Goal: Register for event/course

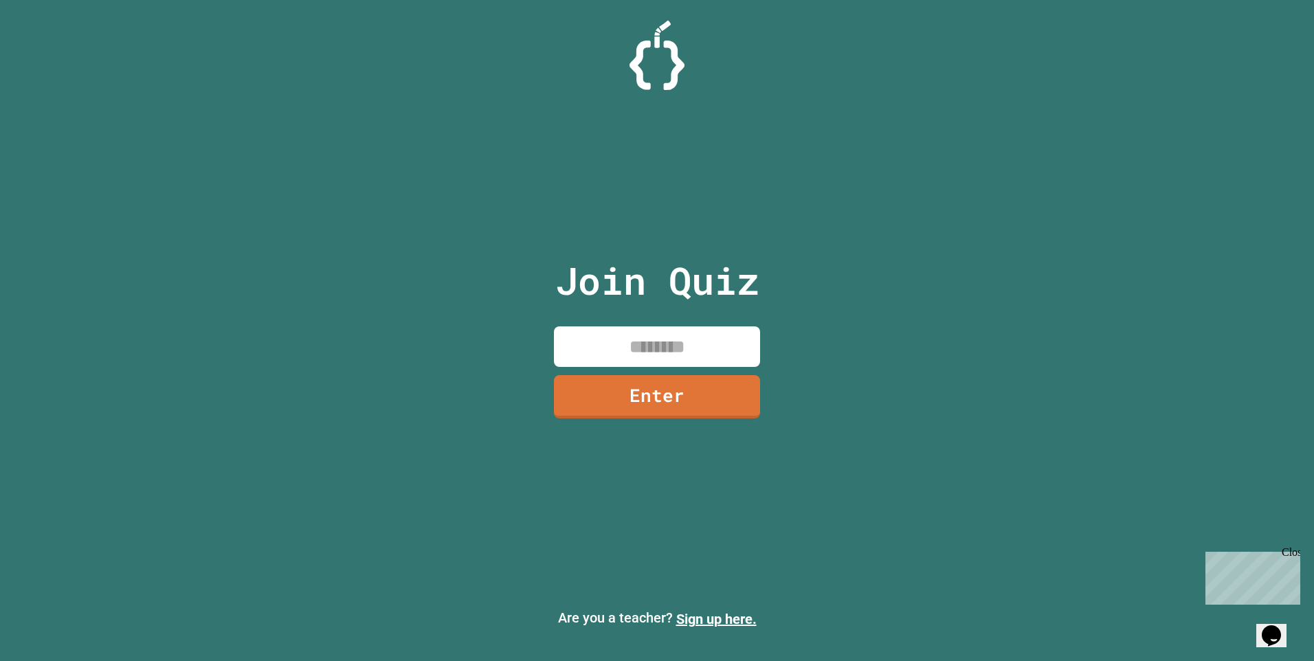
click at [630, 362] on input at bounding box center [657, 346] width 206 height 41
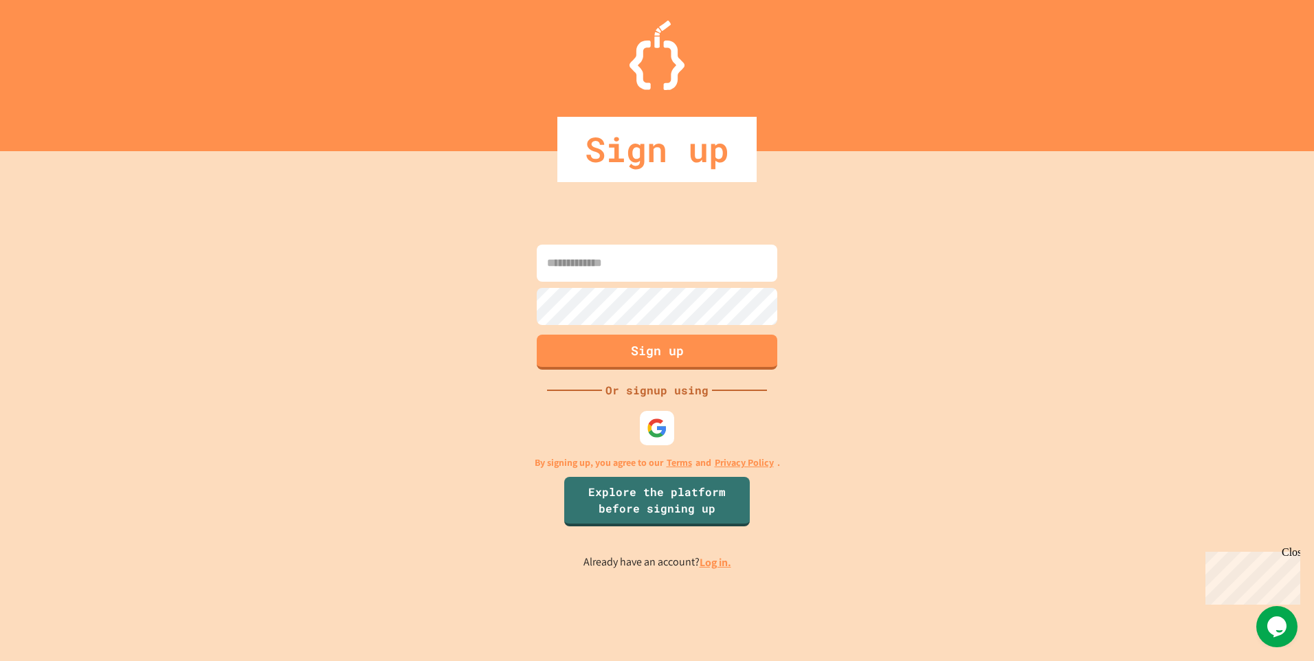
click at [577, 267] on input at bounding box center [657, 263] width 241 height 37
drag, startPoint x: 683, startPoint y: 443, endPoint x: 647, endPoint y: 430, distance: 38.7
click at [669, 439] on div "Sign up Or signup using By signing up, you agree to our Terms and Privacy Polic…" at bounding box center [657, 406] width 1314 height 510
drag, startPoint x: 634, startPoint y: 423, endPoint x: 641, endPoint y: 419, distance: 8.0
click at [634, 423] on div "Sign up Or signup using By signing up, you agree to our Terms and Privacy Polic…" at bounding box center [657, 406] width 1314 height 510
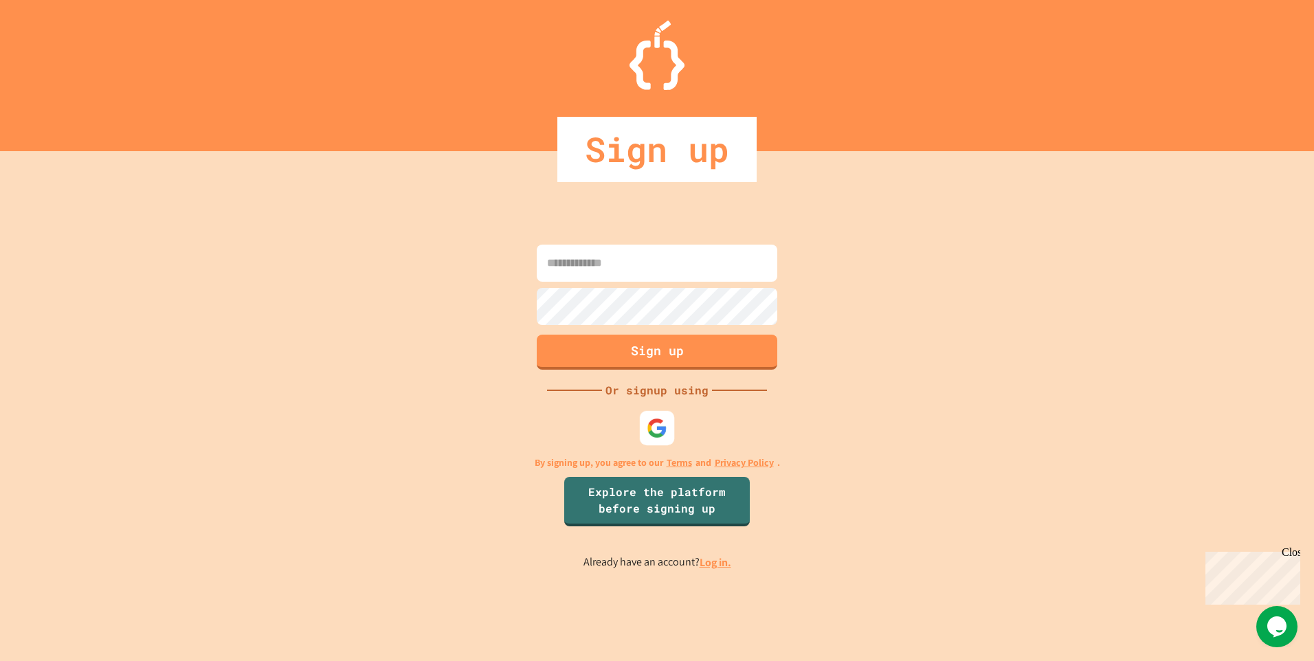
click at [645, 423] on div at bounding box center [657, 428] width 34 height 34
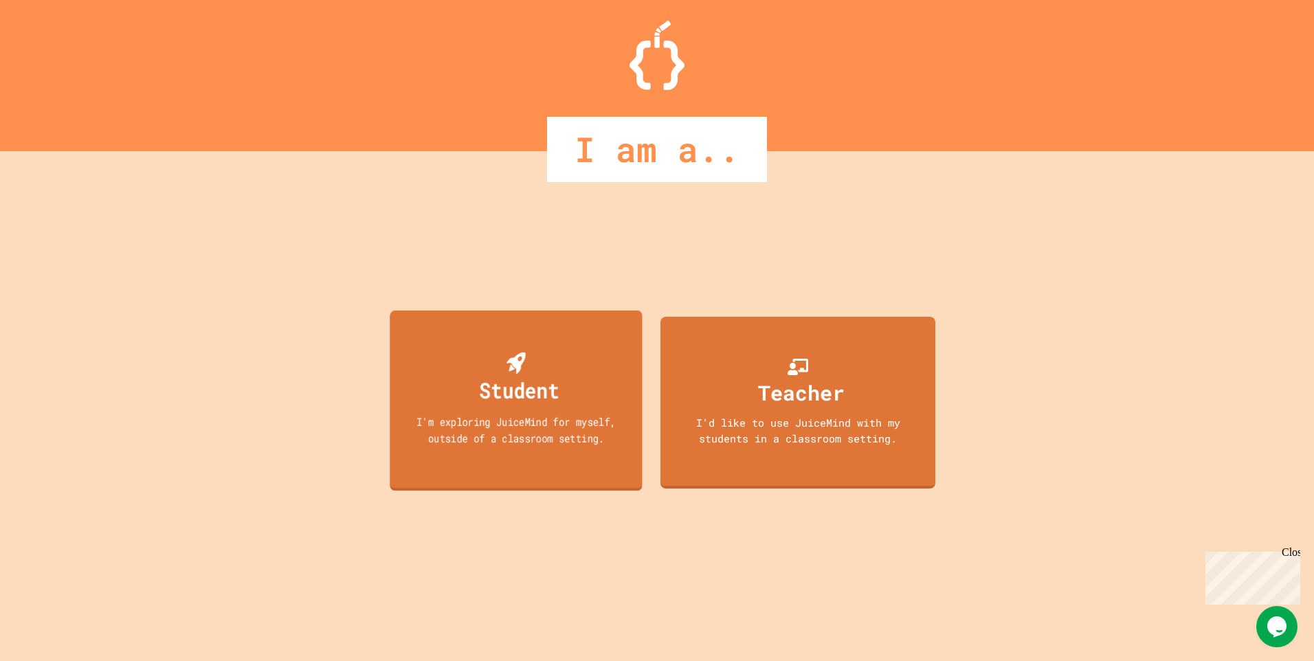
click at [597, 385] on div "Student I'm exploring JuiceMind for myself, outside of a classroom setting." at bounding box center [516, 401] width 252 height 180
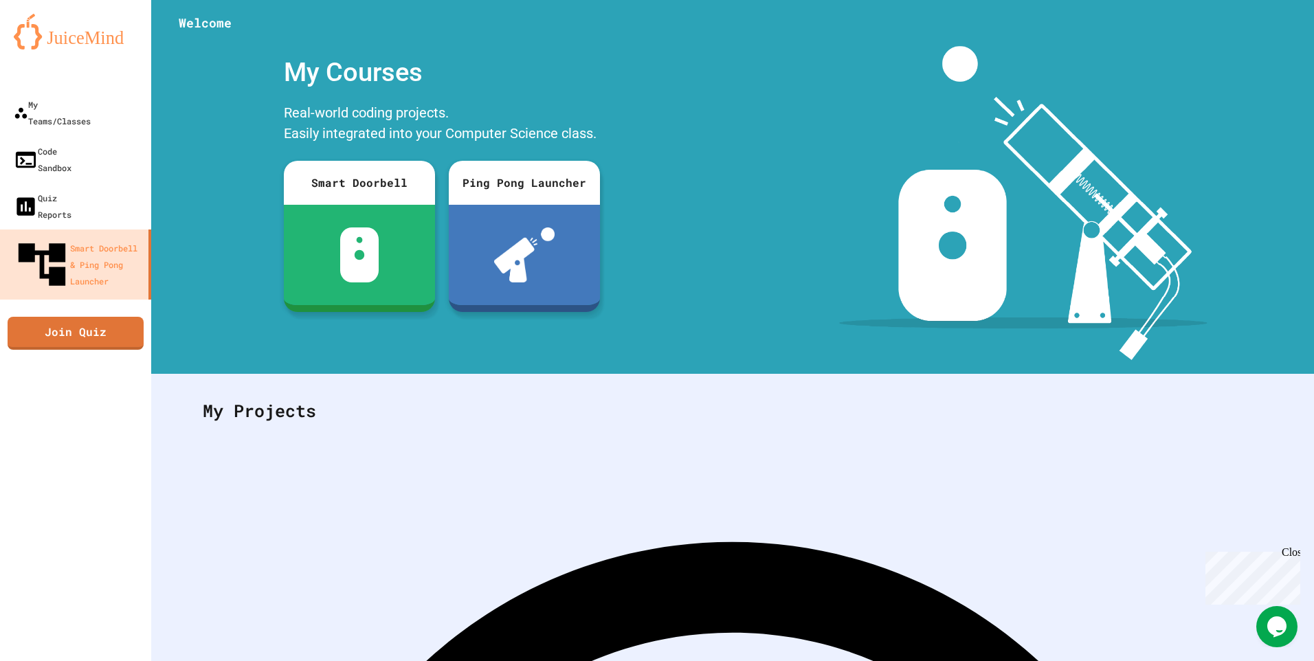
drag, startPoint x: 278, startPoint y: 245, endPoint x: 304, endPoint y: 251, distance: 26.8
click at [91, 106] on div "My Teams/Classes" at bounding box center [51, 113] width 79 height 34
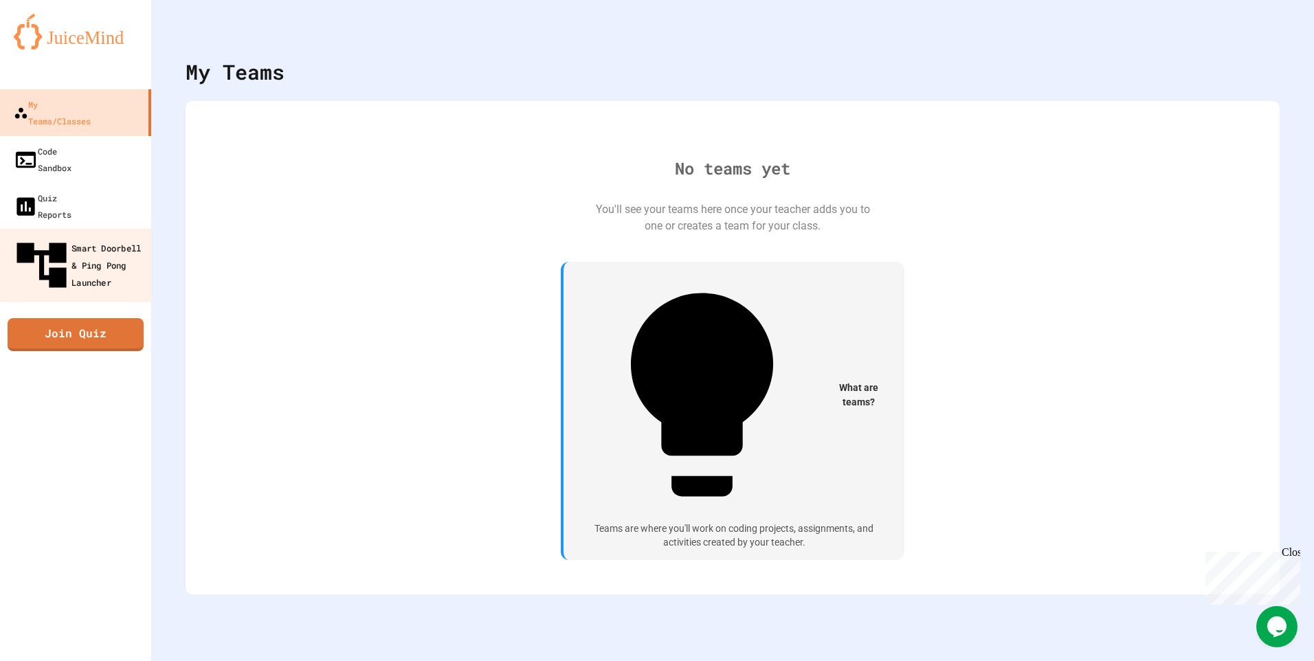
click at [70, 236] on div "Smart Doorbell & Ping Pong Launcher" at bounding box center [80, 266] width 136 height 60
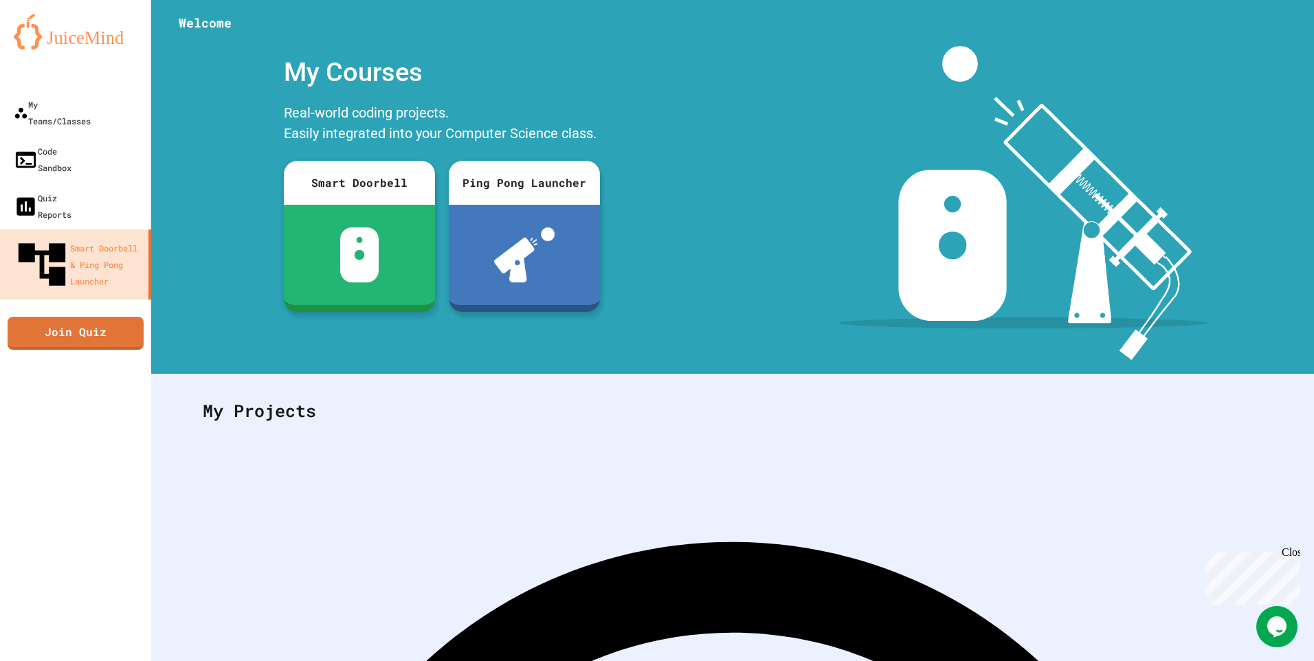
drag, startPoint x: 1156, startPoint y: 302, endPoint x: 1136, endPoint y: 307, distance: 20.7
click at [91, 100] on div "My Teams/Classes" at bounding box center [51, 113] width 79 height 34
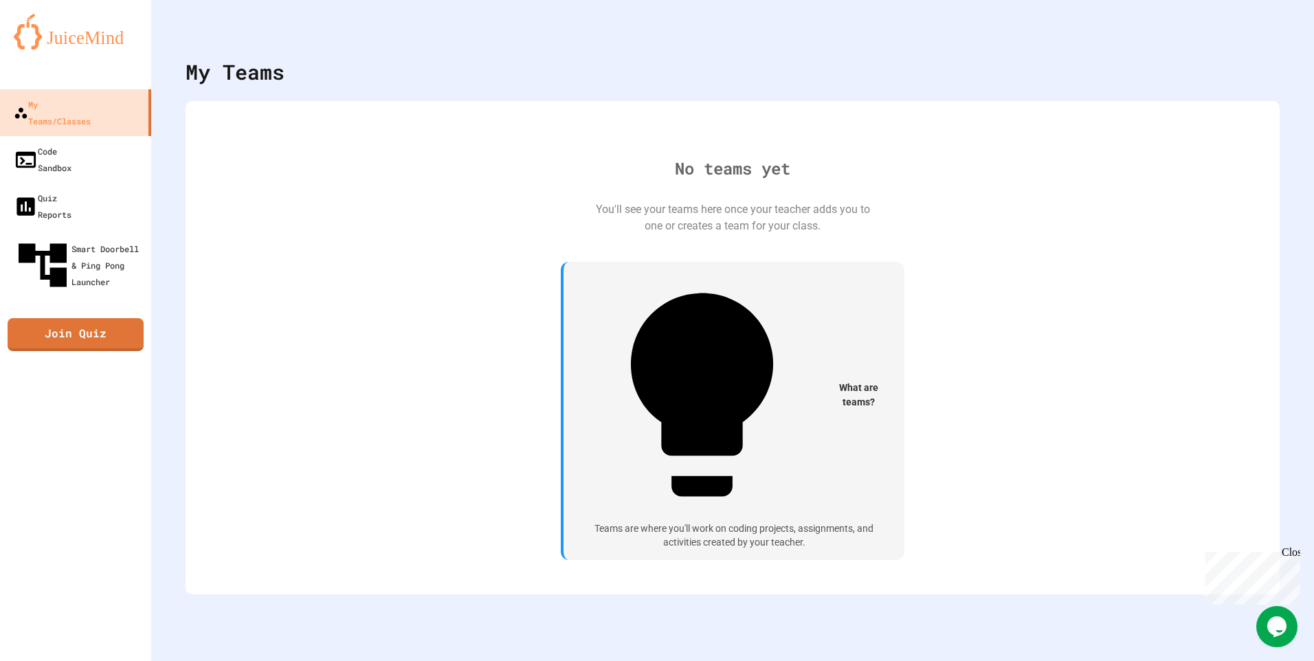
click at [722, 389] on div "No teams yet You'll see your teams here once your teacher adds you to one or cr…" at bounding box center [732, 348] width 1067 height 466
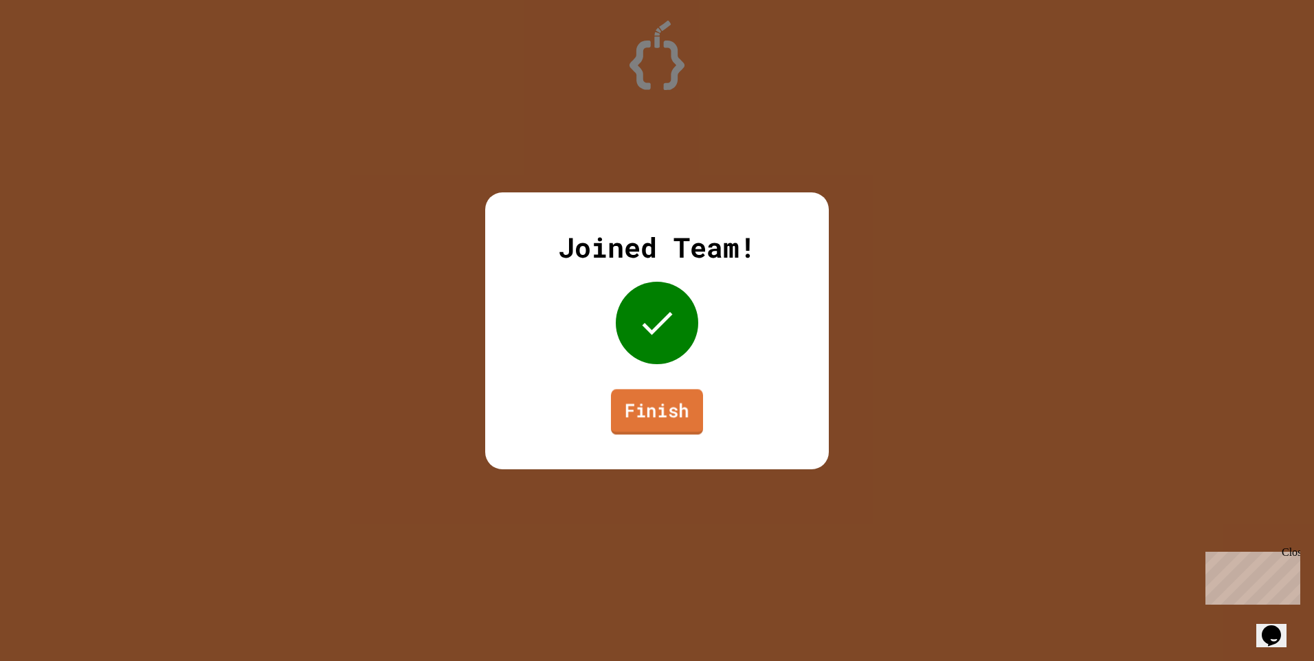
click at [683, 404] on link "Finish" at bounding box center [657, 411] width 92 height 45
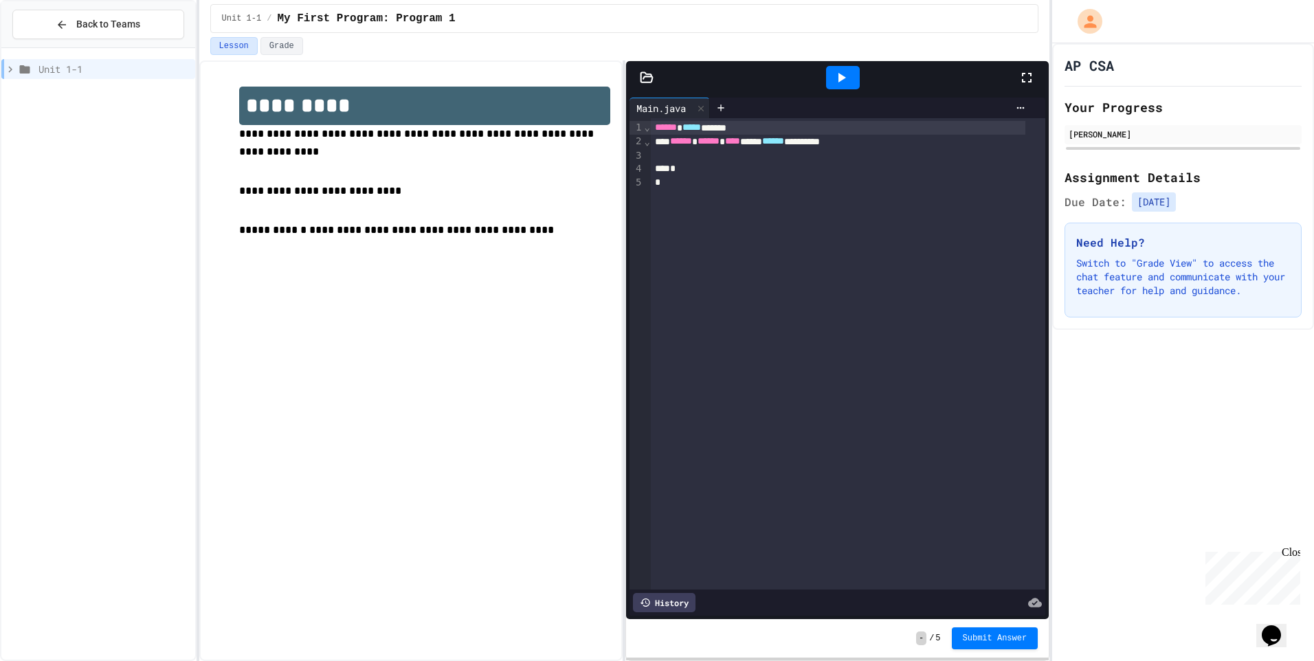
click at [394, 572] on div "**********" at bounding box center [411, 360] width 424 height 601
click at [548, 470] on div "**********" at bounding box center [411, 360] width 424 height 601
click at [302, 240] on p at bounding box center [425, 249] width 372 height 18
click at [711, 155] on div at bounding box center [848, 156] width 394 height 14
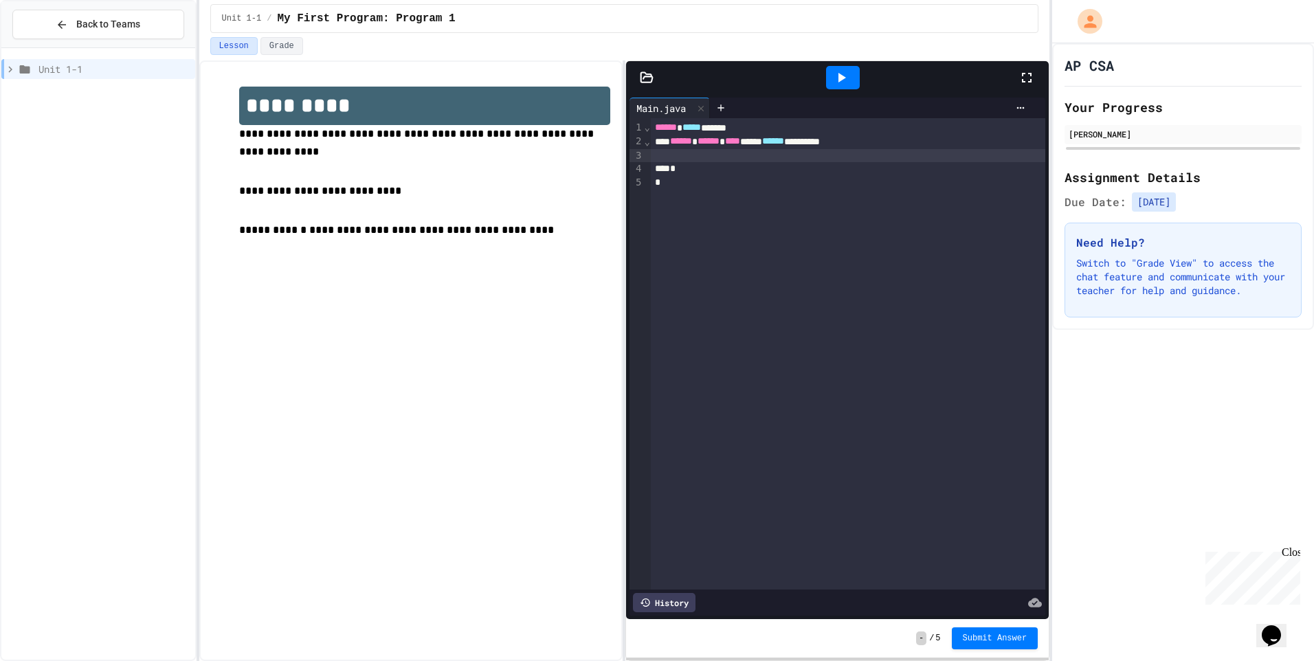
click at [907, 138] on div "**********" at bounding box center [838, 142] width 375 height 14
click at [1154, 580] on div "AP CSA Your Progress Bryan Smith Assignment Details Due Date: 8/27/2025 Need He…" at bounding box center [1183, 352] width 262 height 618
